Goal: Find specific page/section: Find specific page/section

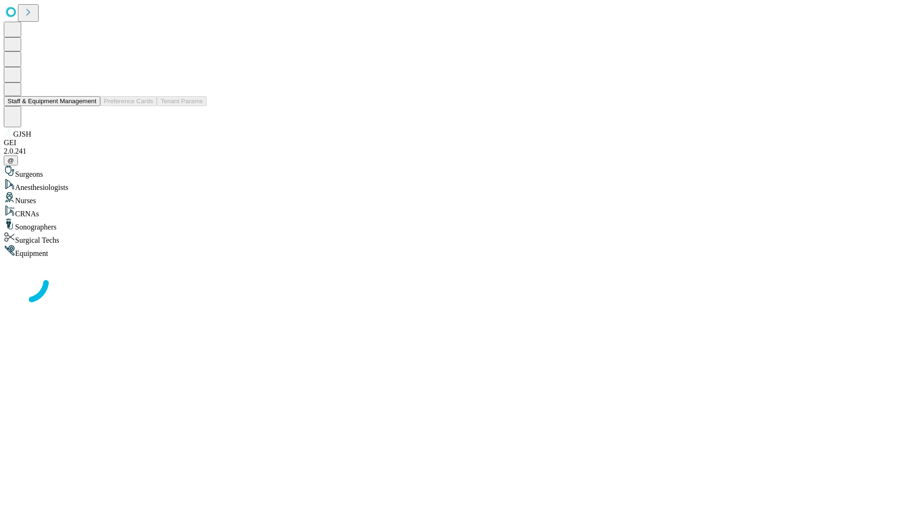
click at [90, 106] on button "Staff & Equipment Management" at bounding box center [52, 101] width 97 height 10
